Goal: Task Accomplishment & Management: Manage account settings

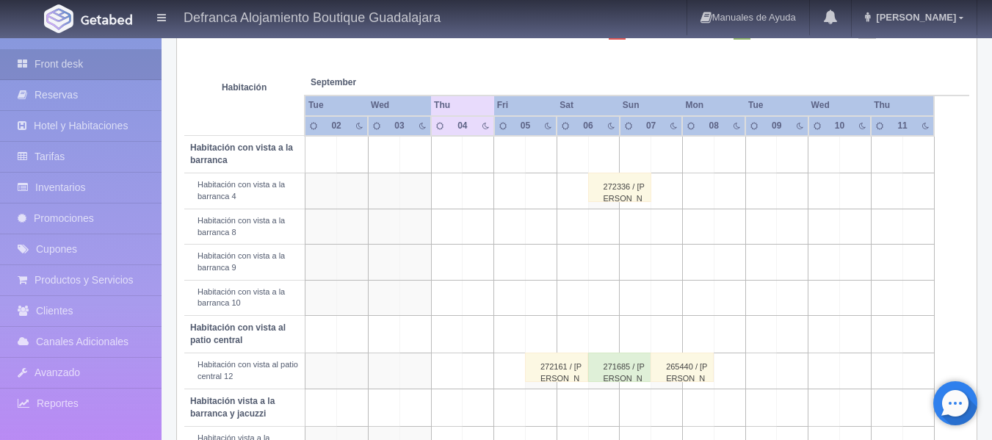
scroll to position [231, 0]
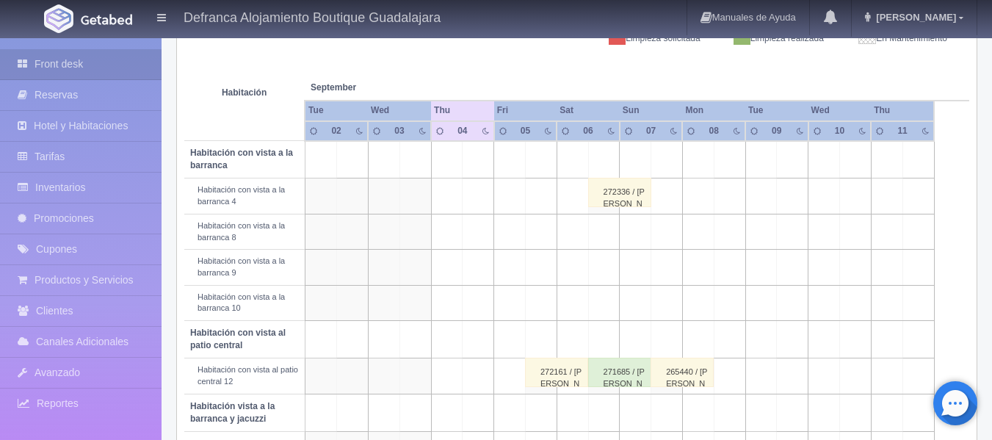
click at [612, 207] on div "272336 / [PERSON_NAME]" at bounding box center [619, 192] width 63 height 29
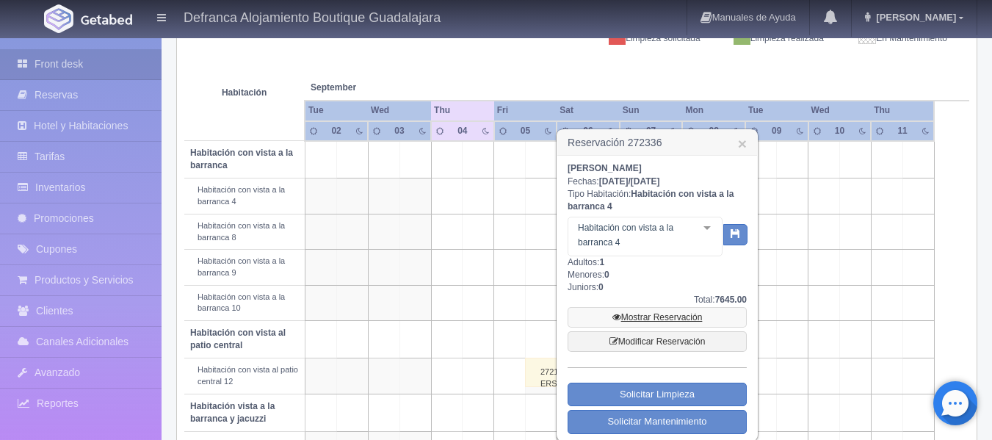
click at [638, 318] on link "Mostrar Reservación" at bounding box center [657, 317] width 179 height 21
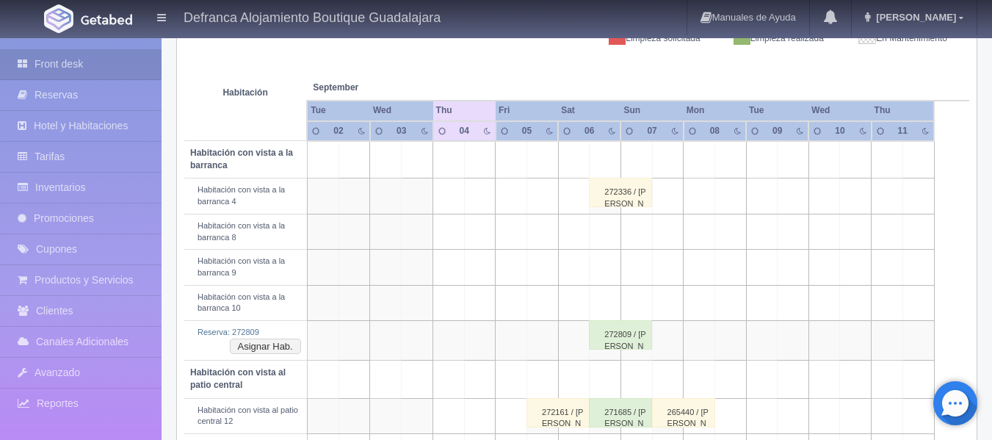
scroll to position [231, 0]
click at [607, 346] on div "272809 / Luis Xavier Lozano Fernandez" at bounding box center [620, 334] width 63 height 29
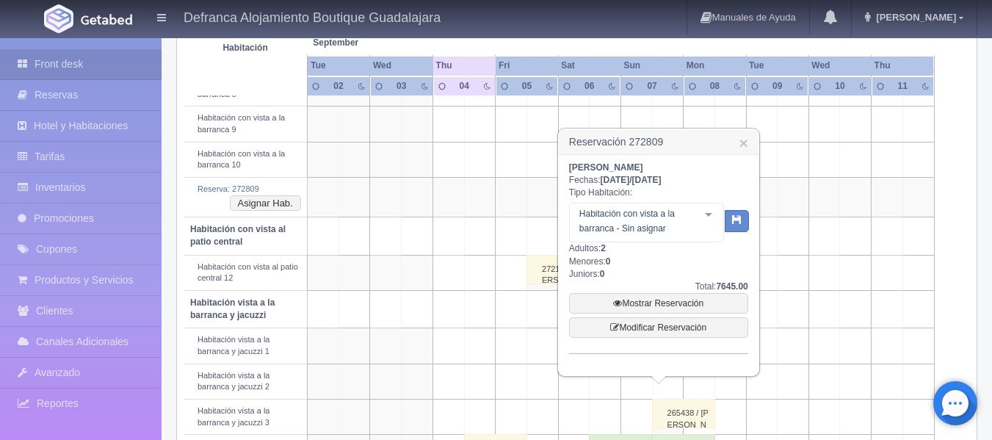
scroll to position [378, 0]
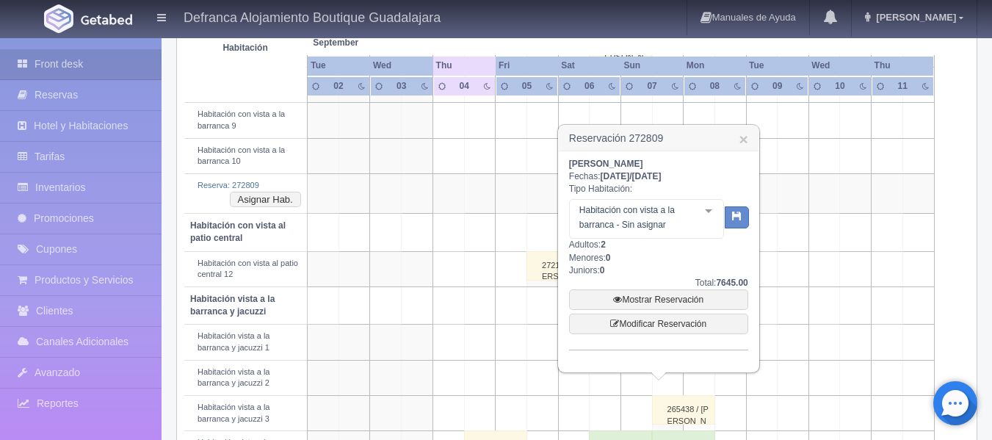
click at [705, 209] on div "Habitación con vista a la barranca - Sin asignar Habitación con vista a la barr…" at bounding box center [646, 219] width 155 height 40
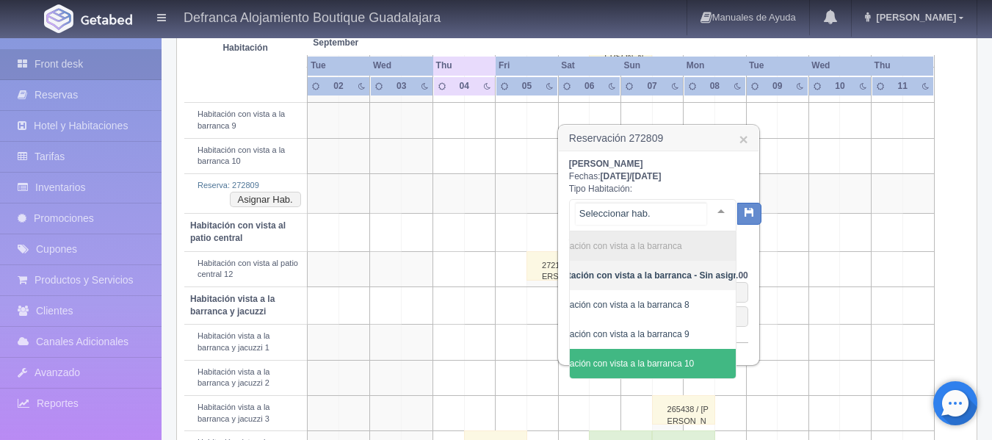
scroll to position [0, 49]
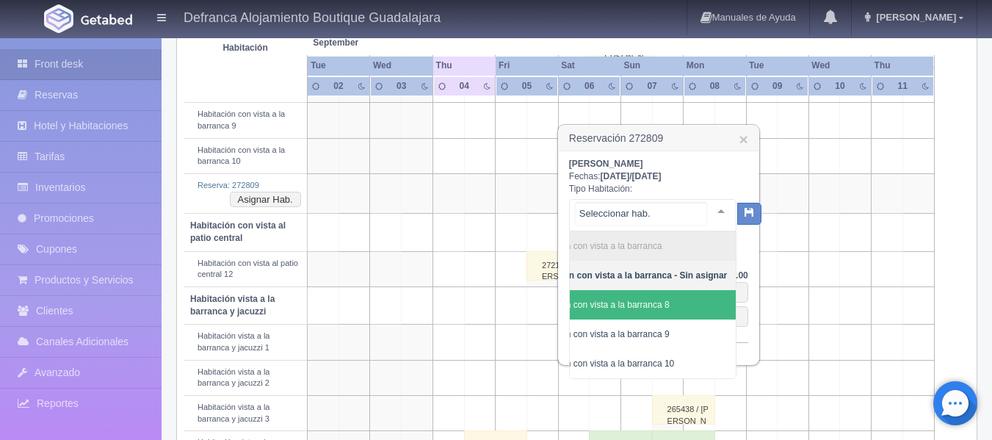
click at [650, 304] on span "Habitación con vista a la barranca 8" at bounding box center [600, 305] width 140 height 10
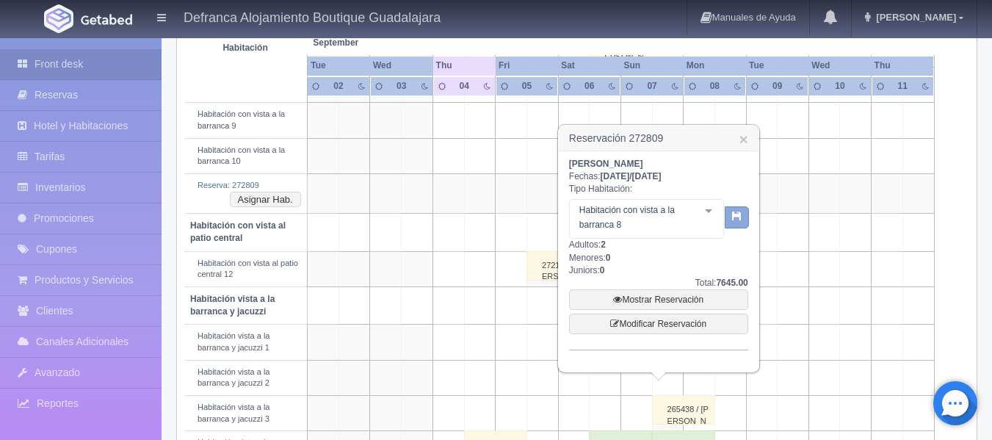
click at [742, 216] on button "button" at bounding box center [737, 217] width 24 height 22
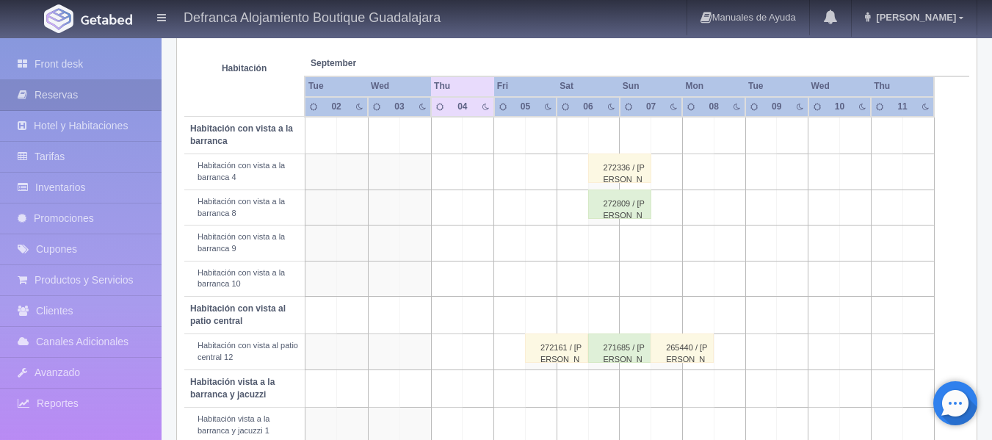
scroll to position [256, 0]
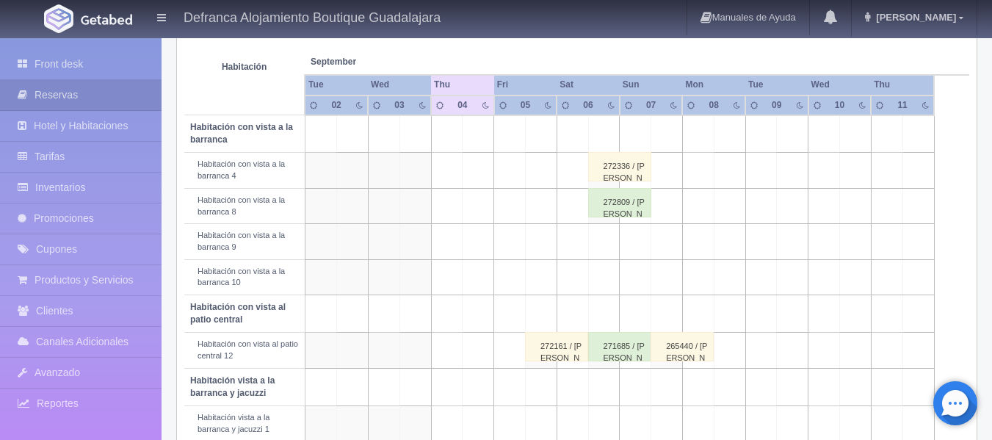
click at [630, 206] on div "272809 / [PERSON_NAME] [PERSON_NAME]" at bounding box center [619, 202] width 63 height 29
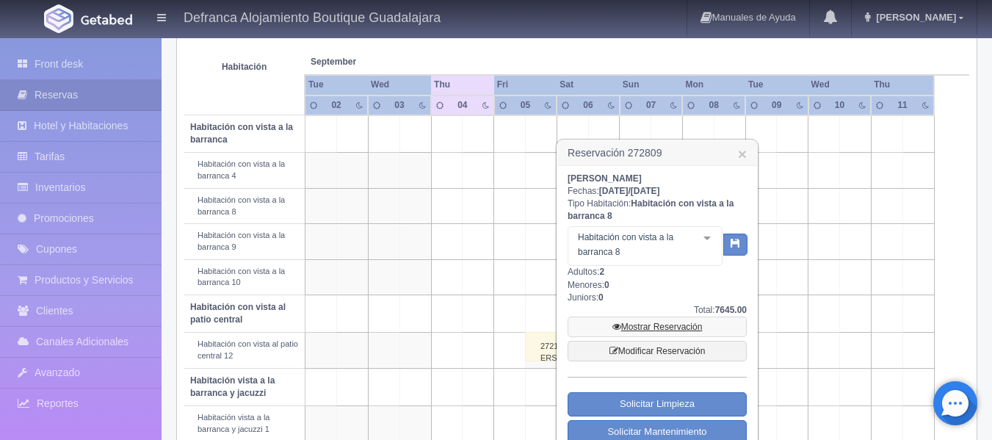
click at [657, 328] on link "Mostrar Reservación" at bounding box center [657, 327] width 179 height 21
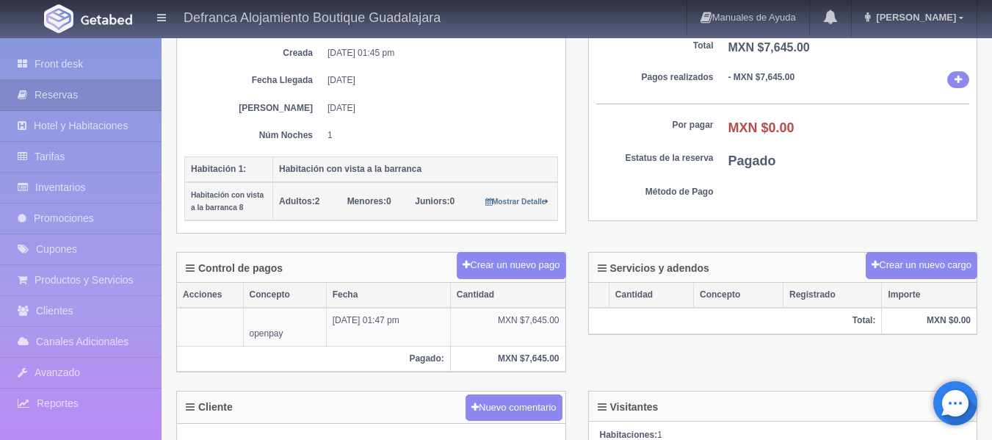
scroll to position [147, 0]
